Goal: Use online tool/utility: Use online tool/utility

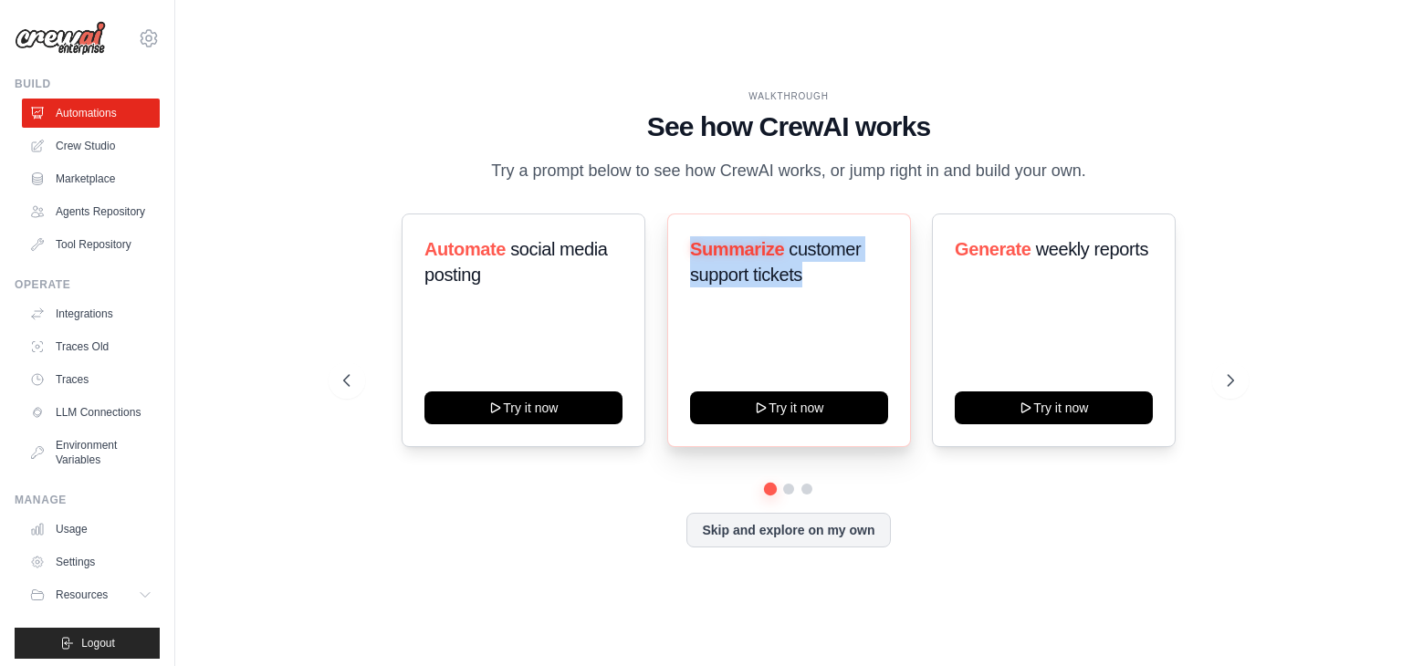
drag, startPoint x: 686, startPoint y: 255, endPoint x: 815, endPoint y: 288, distance: 133.0
click at [815, 288] on div "Summarize customer support tickets Try it now" at bounding box center [789, 331] width 244 height 234
click at [784, 489] on button at bounding box center [788, 489] width 15 height 15
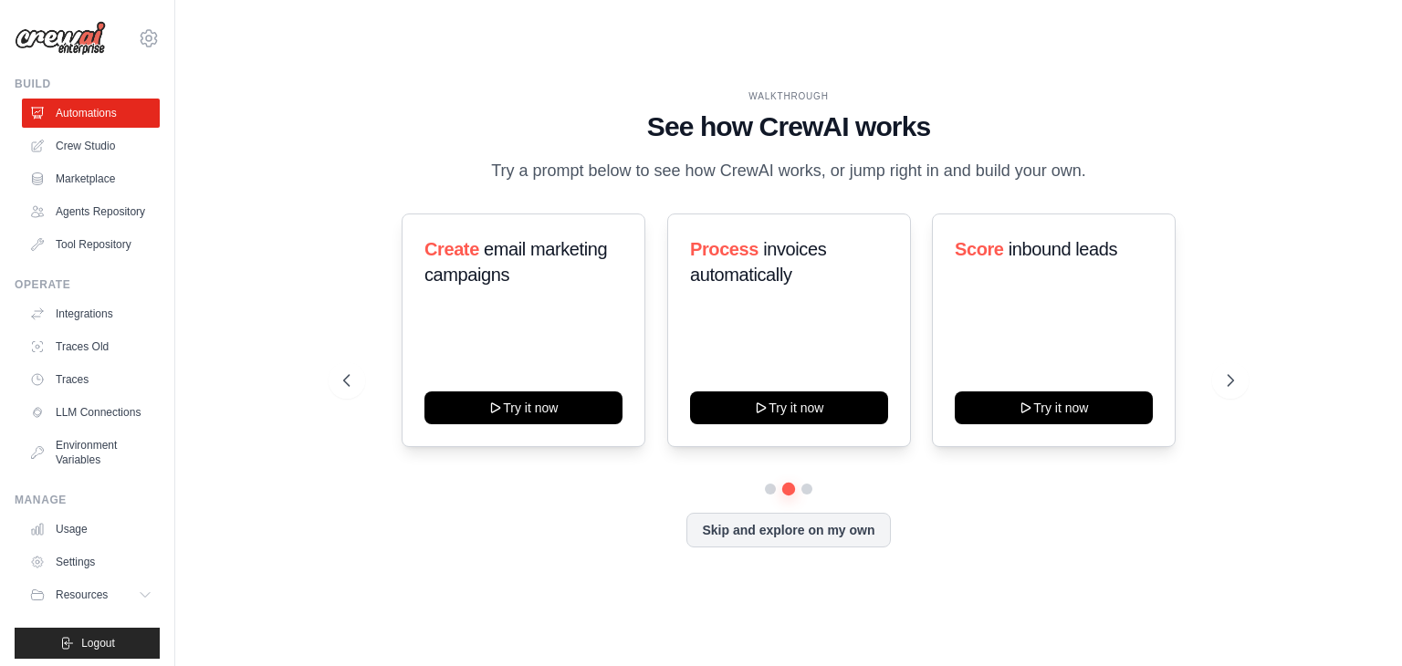
click at [811, 494] on div at bounding box center [788, 489] width 891 height 11
click at [809, 492] on button at bounding box center [806, 489] width 15 height 15
click at [788, 490] on button at bounding box center [788, 489] width 13 height 13
click at [774, 492] on button at bounding box center [770, 489] width 13 height 13
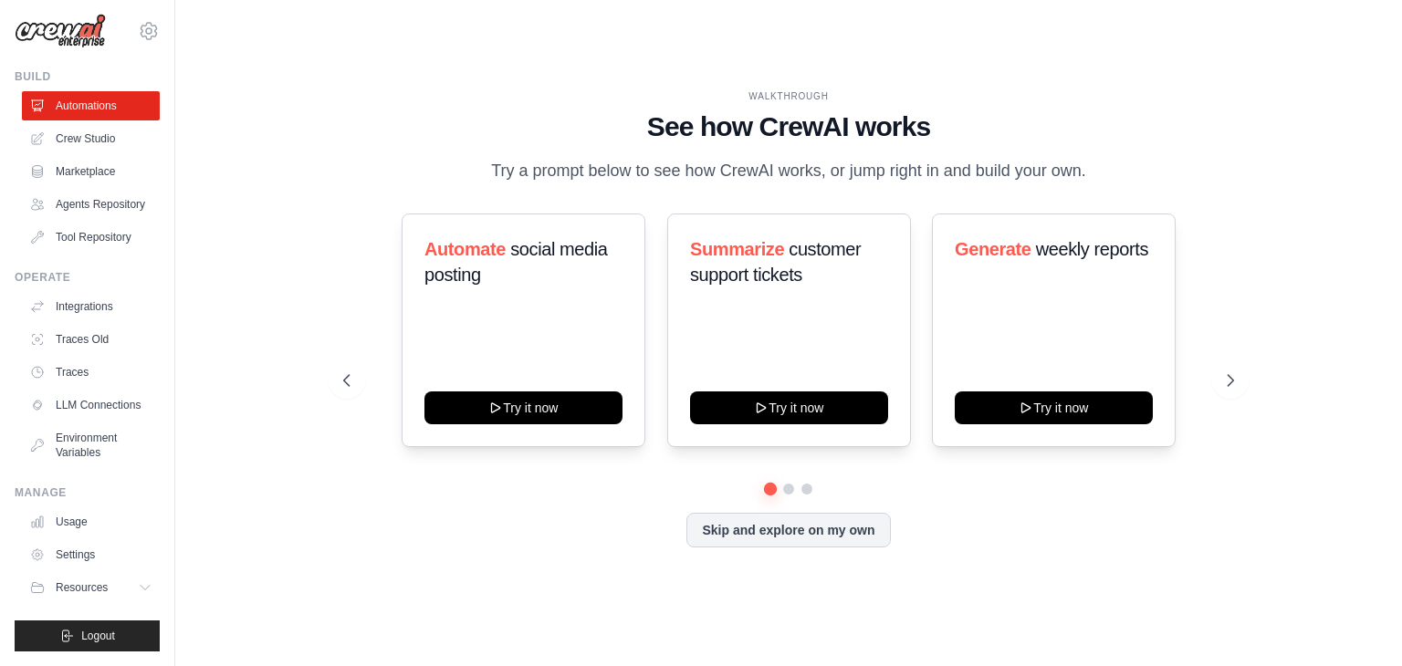
scroll to position [37, 0]
